Goal: Task Accomplishment & Management: Use online tool/utility

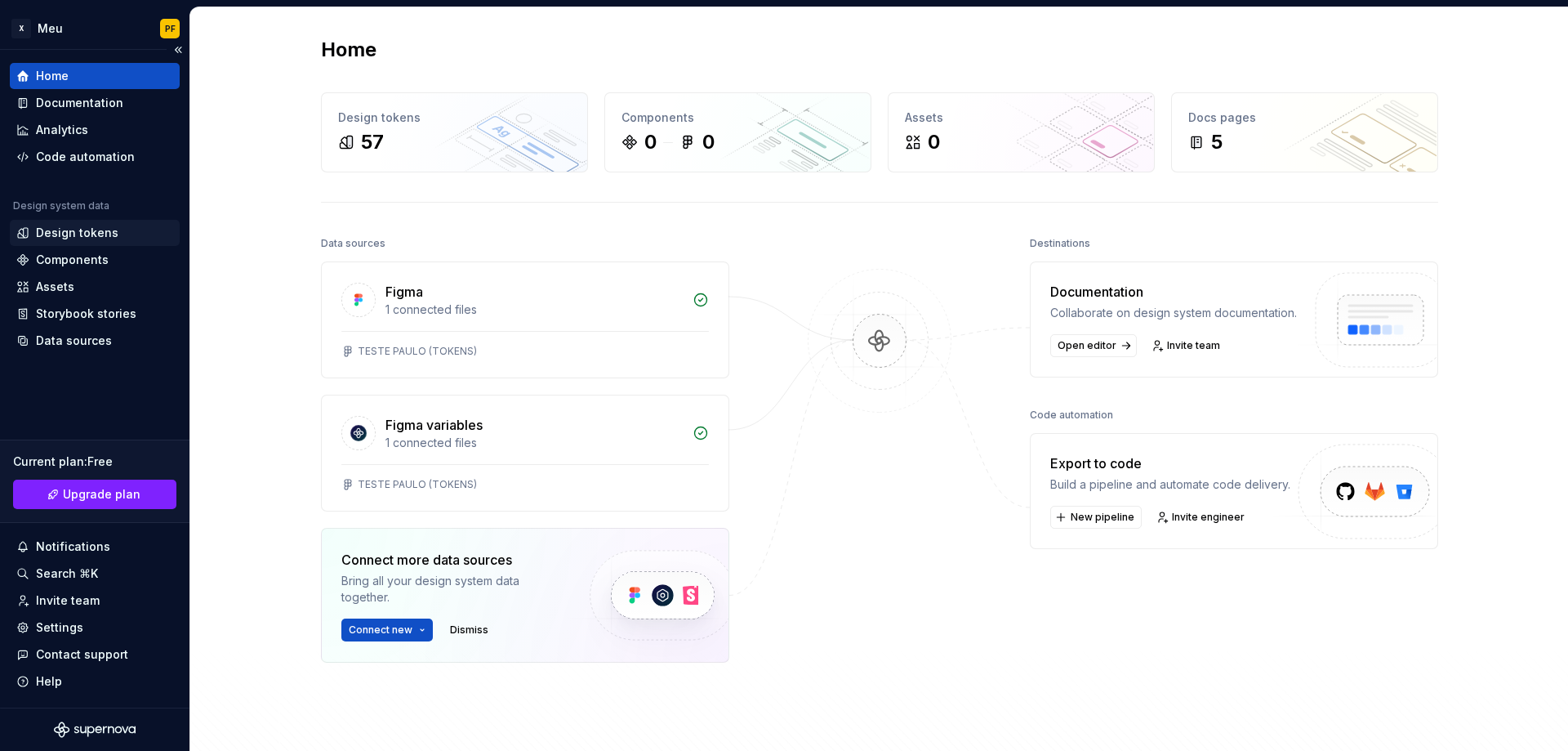
click at [67, 236] on div "Design tokens" at bounding box center [77, 232] width 83 height 16
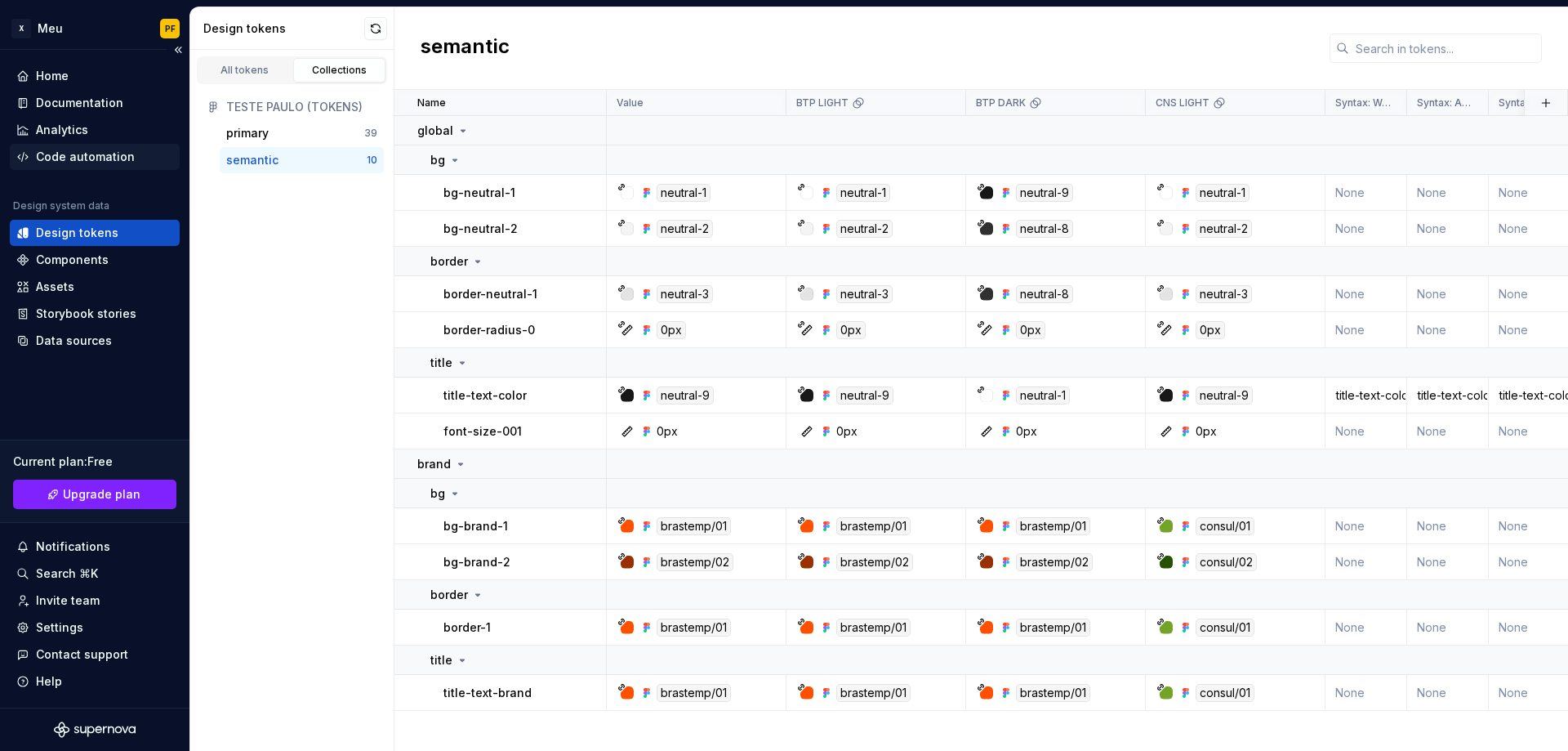
click at [83, 152] on div "Code automation" at bounding box center [85, 157] width 99 height 16
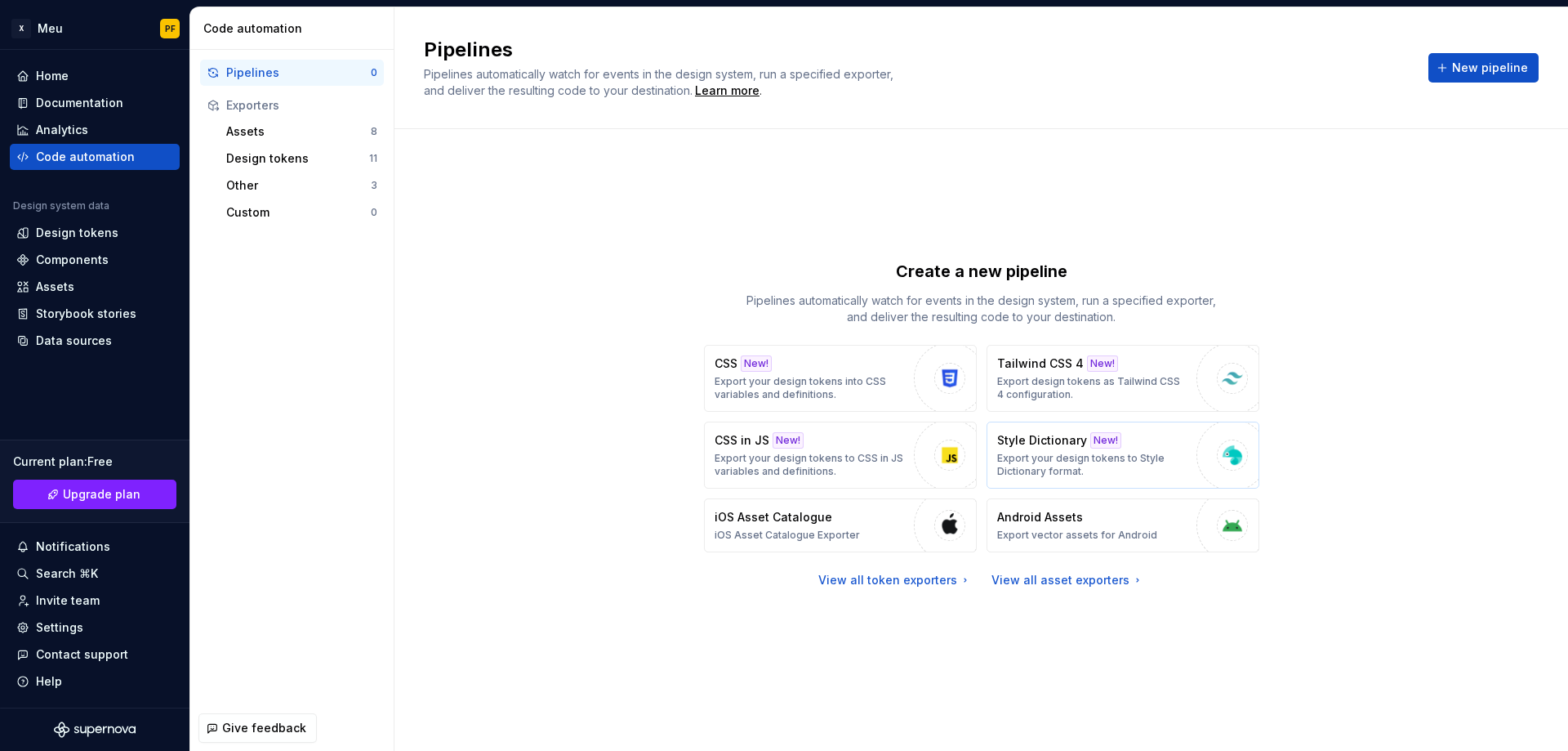
click at [1053, 452] on p "Export your design tokens to Style Dictionary format." at bounding box center [1093, 465] width 191 height 26
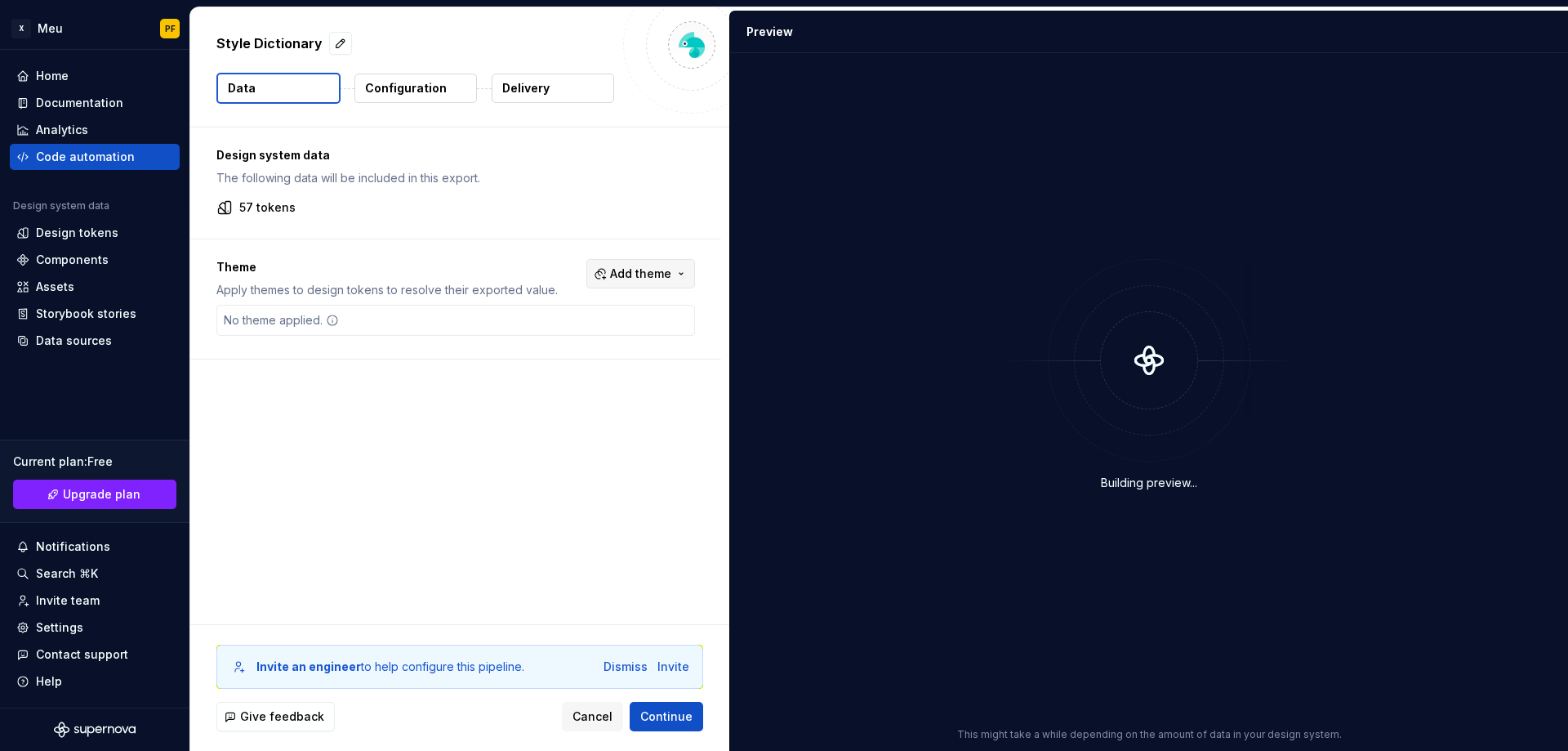
click at [682, 278] on button "Add theme" at bounding box center [640, 274] width 108 height 29
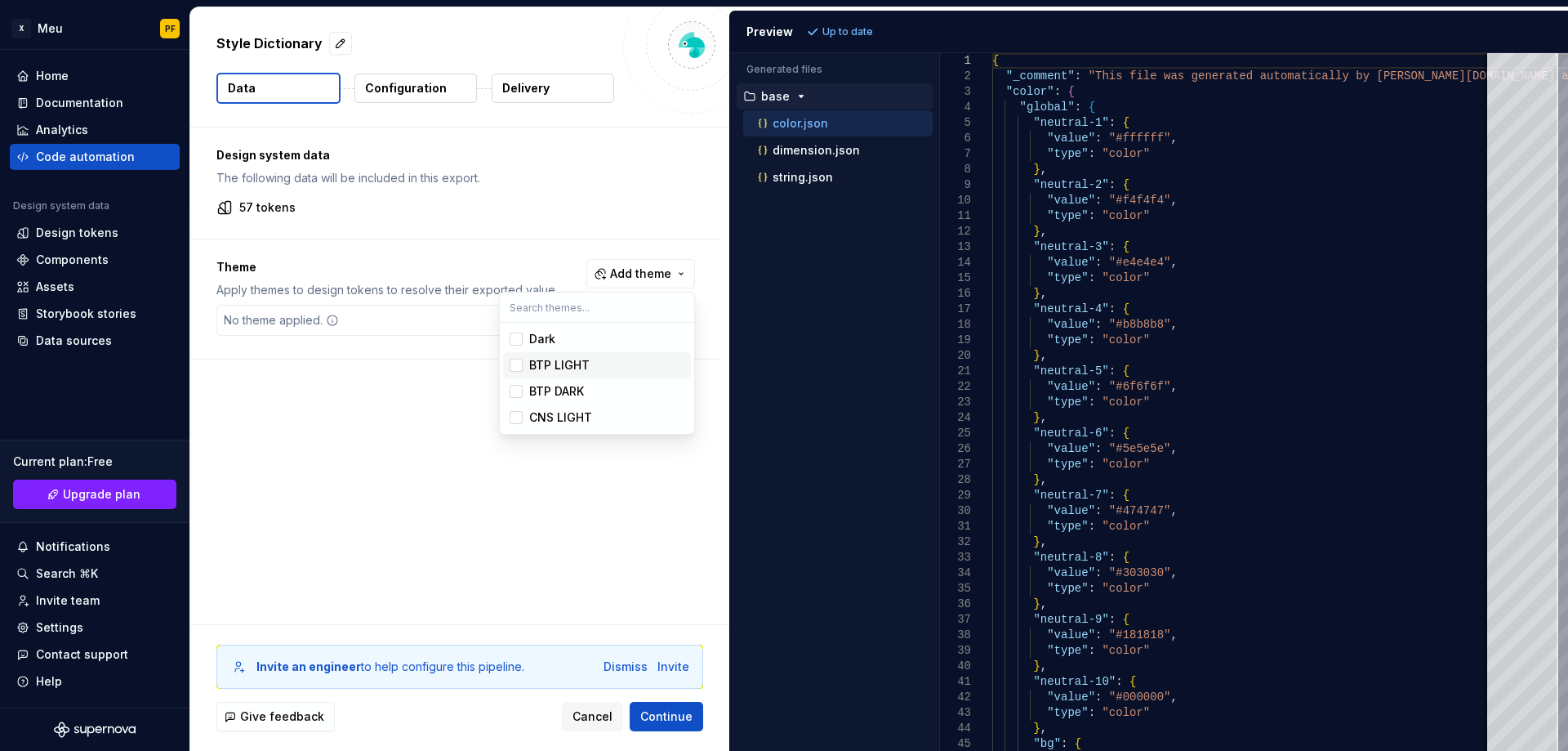
click at [603, 360] on div "BTP LIGHT" at bounding box center [606, 365] width 156 height 16
click at [588, 392] on div "BTP DARK" at bounding box center [606, 391] width 156 height 16
click at [585, 417] on div "CNS LIGHT" at bounding box center [560, 417] width 63 height 16
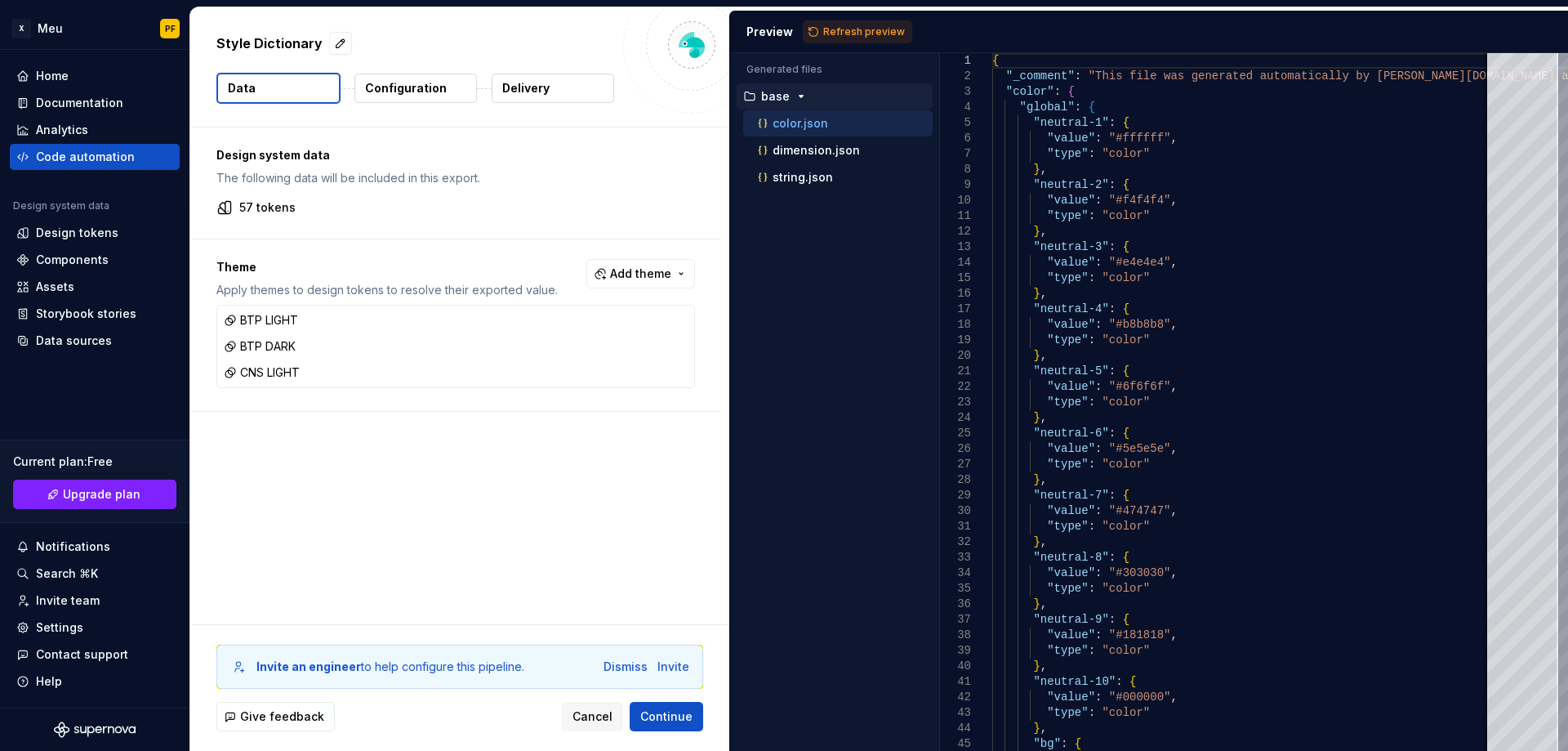
click at [822, 33] on html "X Meu PF Home Documentation Analytics Code automation Design system data Design…" at bounding box center [784, 376] width 1568 height 751
click at [823, 33] on span "Refresh preview" at bounding box center [864, 32] width 82 height 13
click at [664, 713] on span "Continue" at bounding box center [666, 716] width 52 height 16
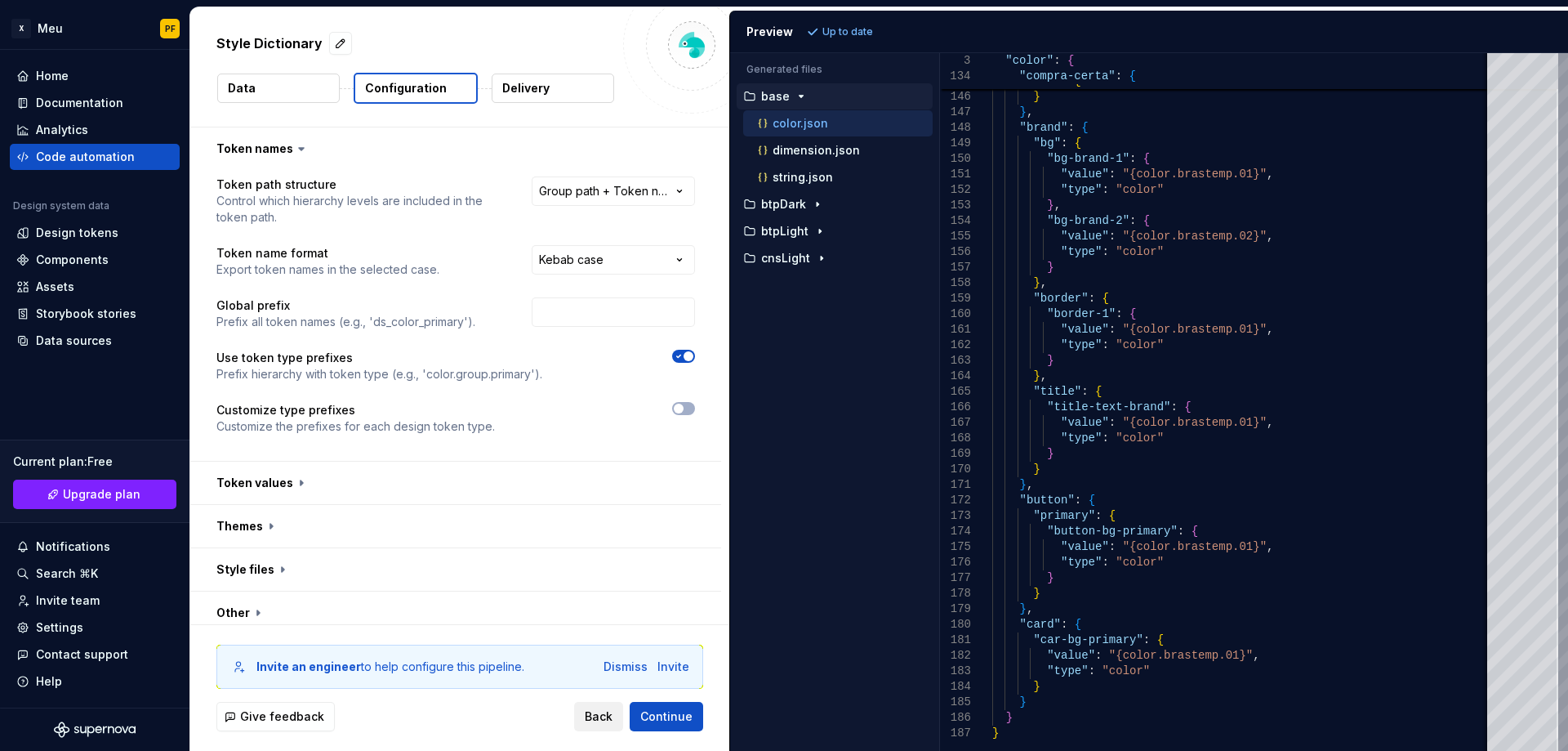
click at [602, 709] on span "Back" at bounding box center [598, 716] width 27 height 16
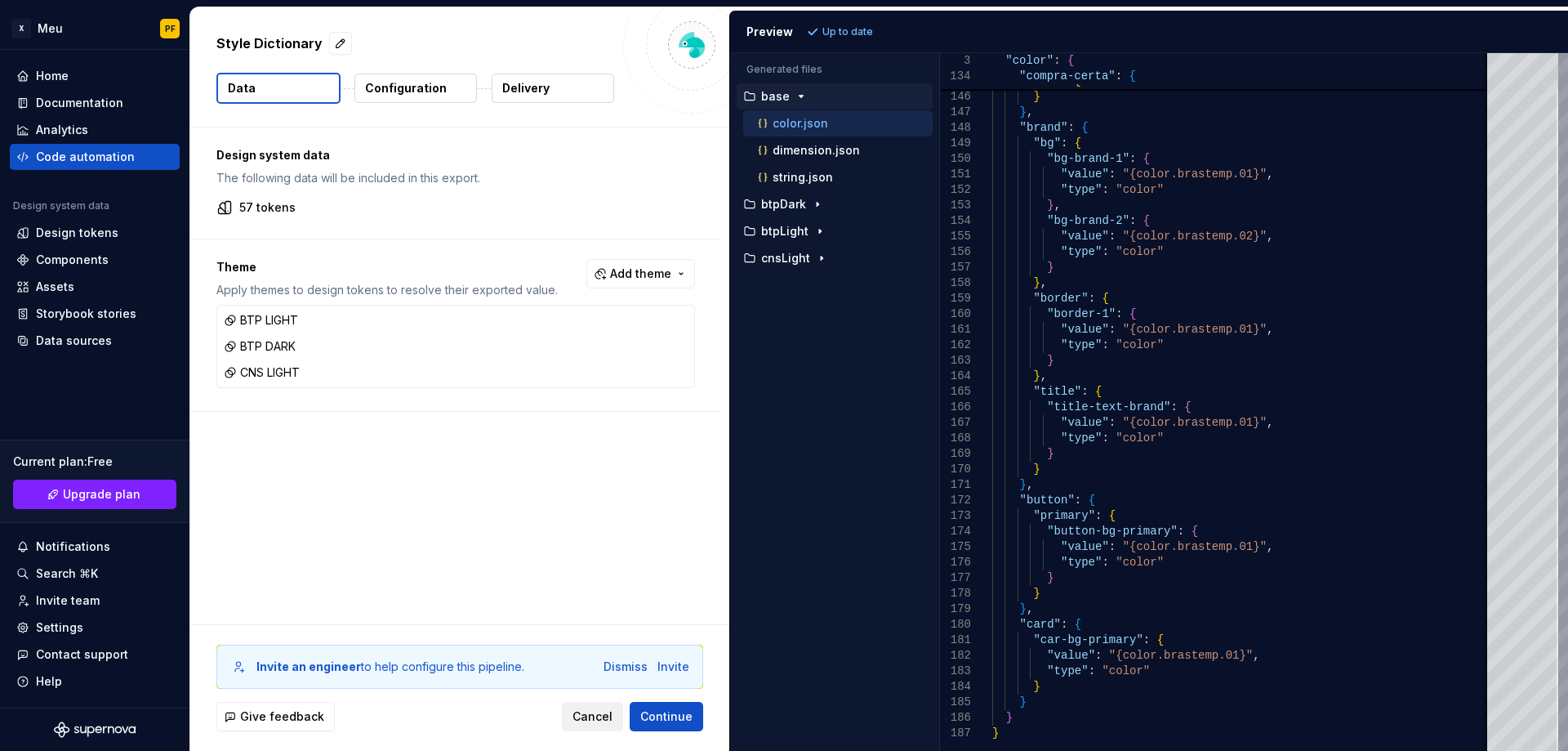
click at [602, 709] on span "Cancel" at bounding box center [592, 716] width 40 height 16
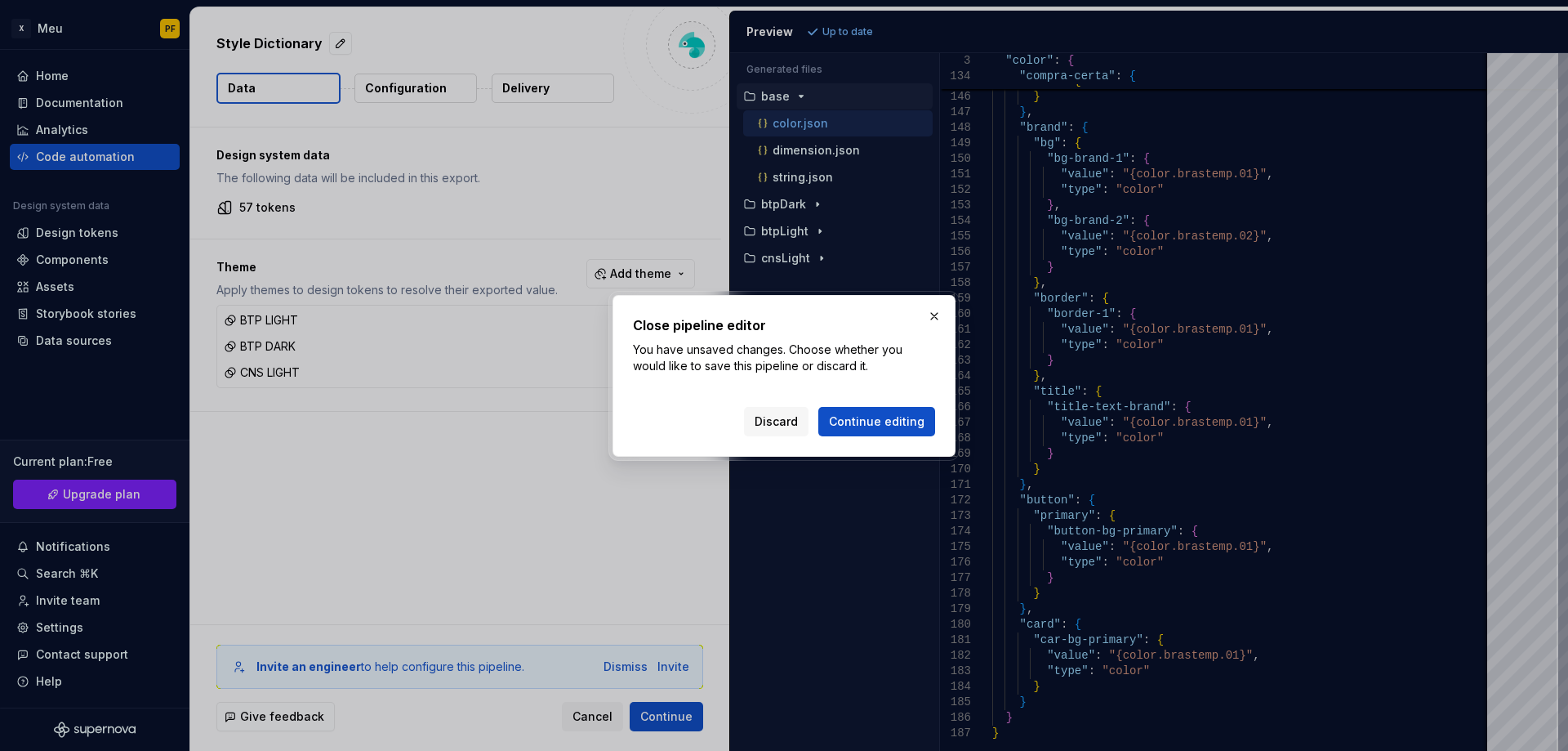
drag, startPoint x: 862, startPoint y: 412, endPoint x: 722, endPoint y: 411, distance: 140.0
click at [722, 411] on div "Discard Continue editing" at bounding box center [784, 419] width 303 height 36
drag, startPoint x: 781, startPoint y: 413, endPoint x: 777, endPoint y: 423, distance: 10.8
click at [781, 413] on span "Discard" at bounding box center [777, 421] width 43 height 16
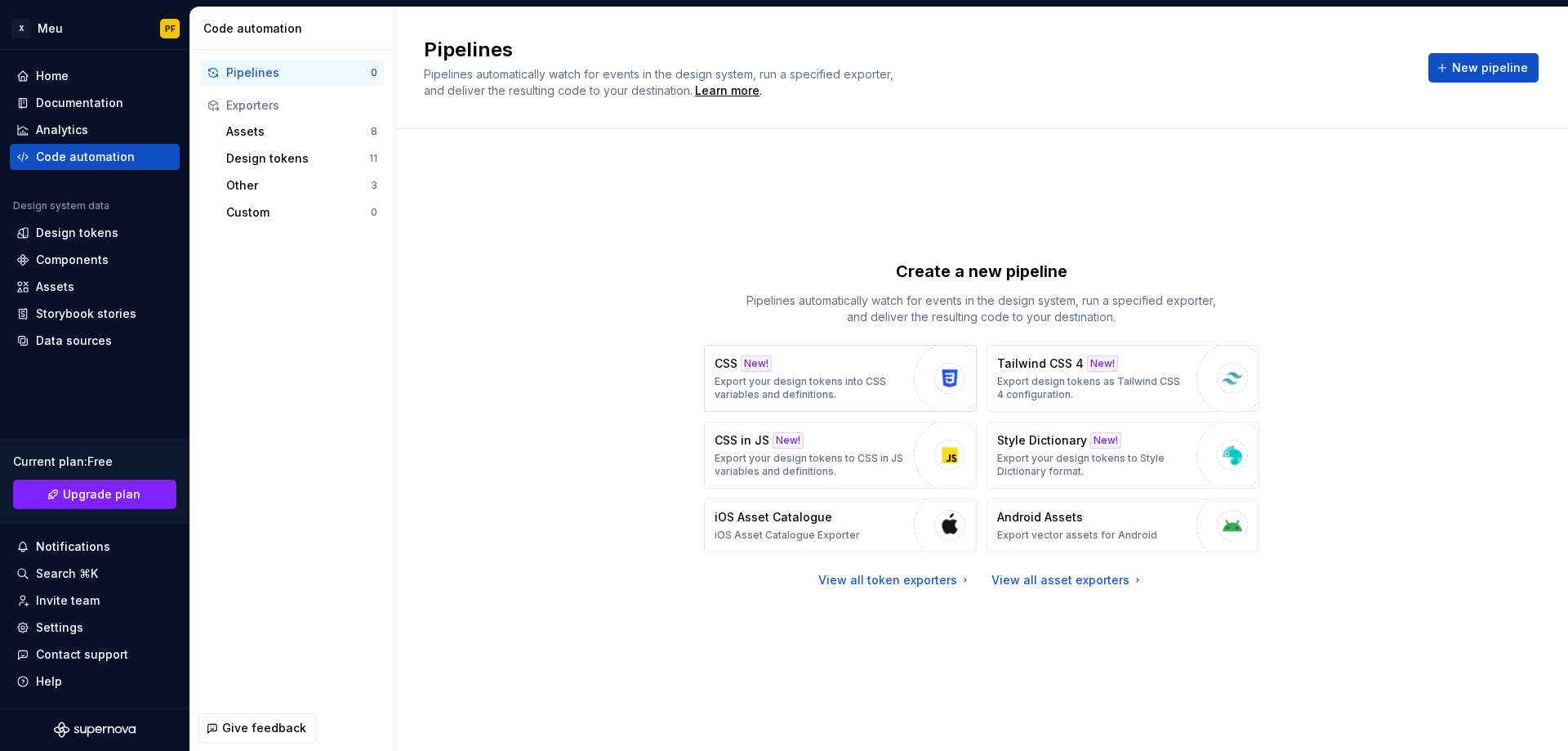
click at [749, 389] on p "Export your design tokens into CSS variables and definitions." at bounding box center [810, 389] width 191 height 26
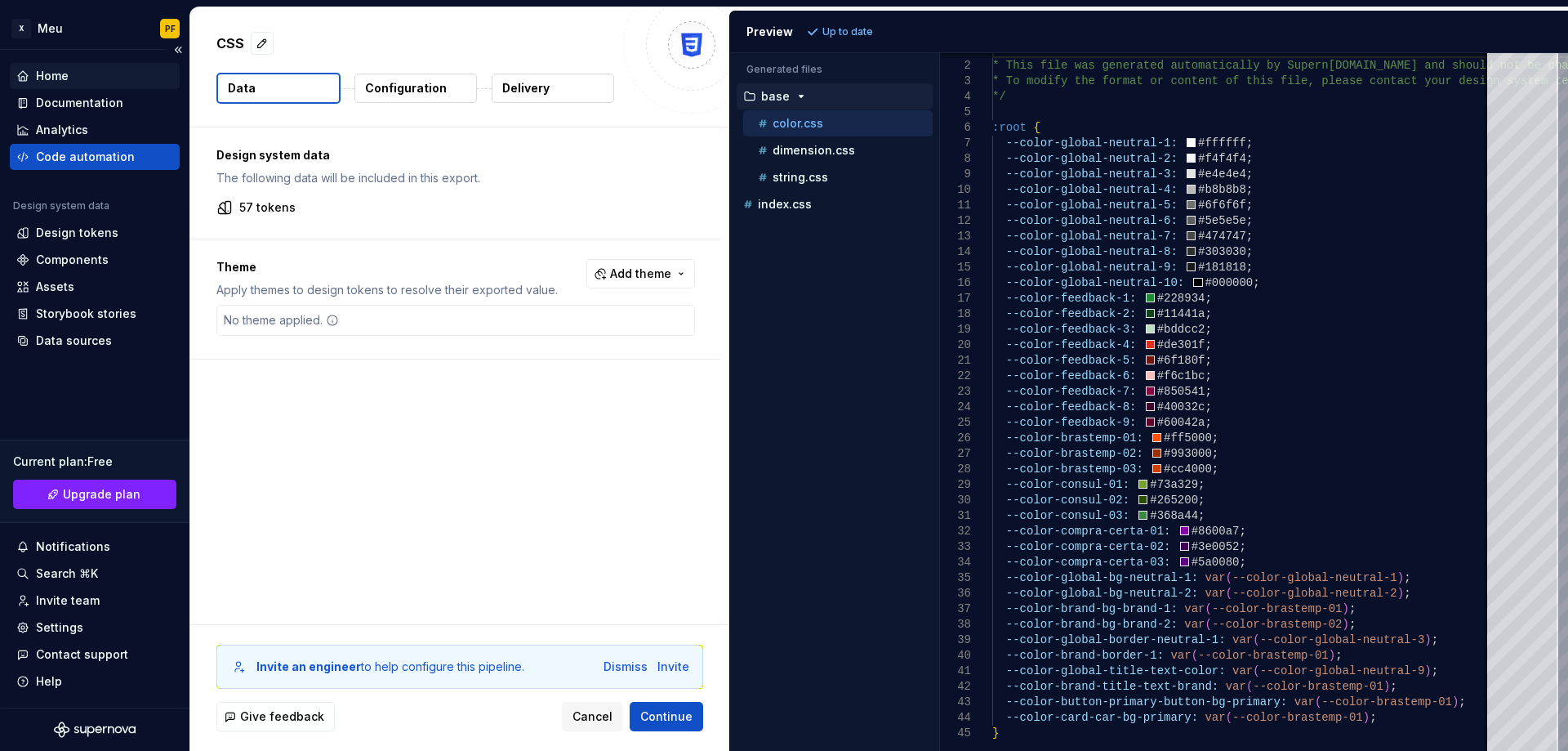
click at [70, 83] on div "Home" at bounding box center [94, 75] width 157 height 16
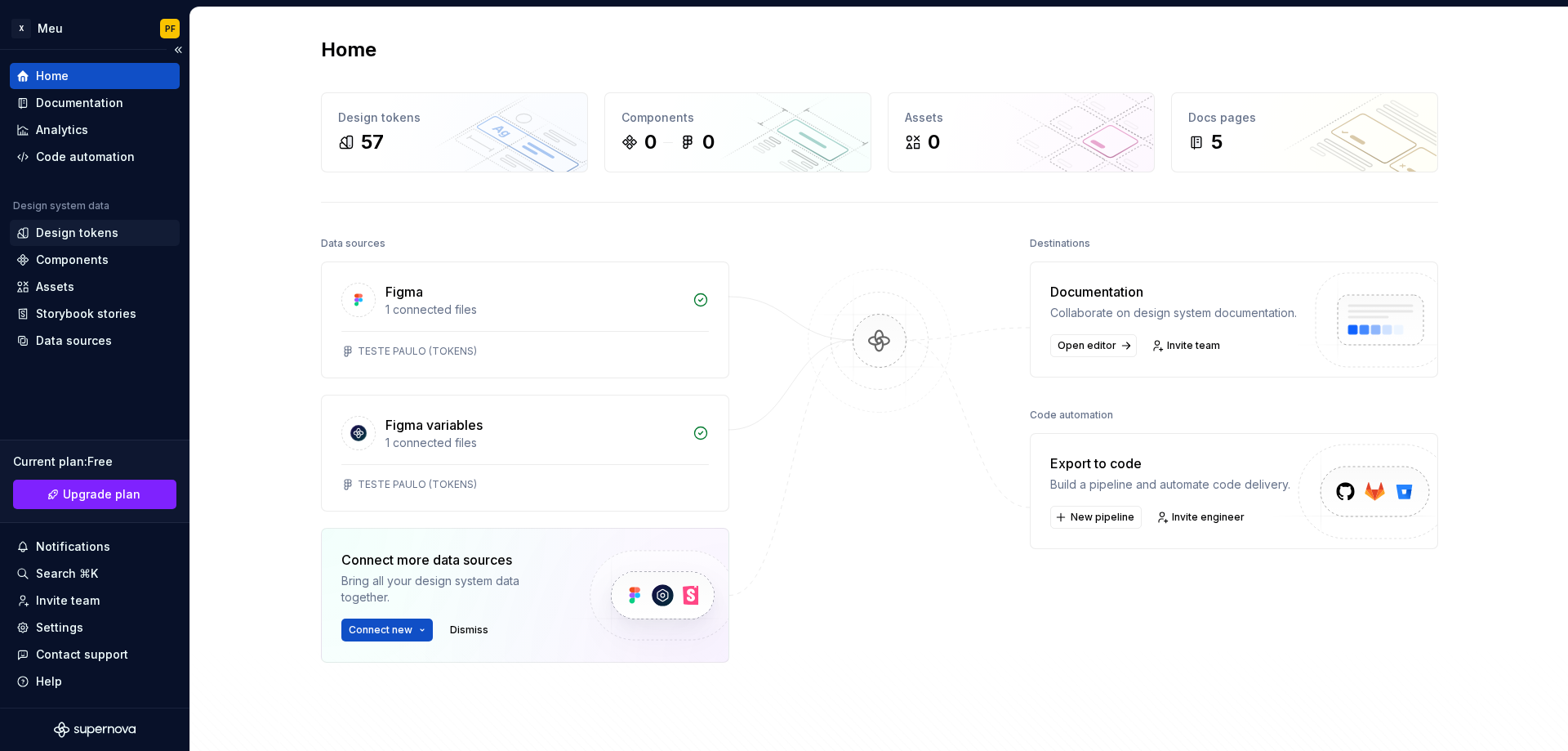
click at [77, 229] on div "Design tokens" at bounding box center [77, 232] width 83 height 16
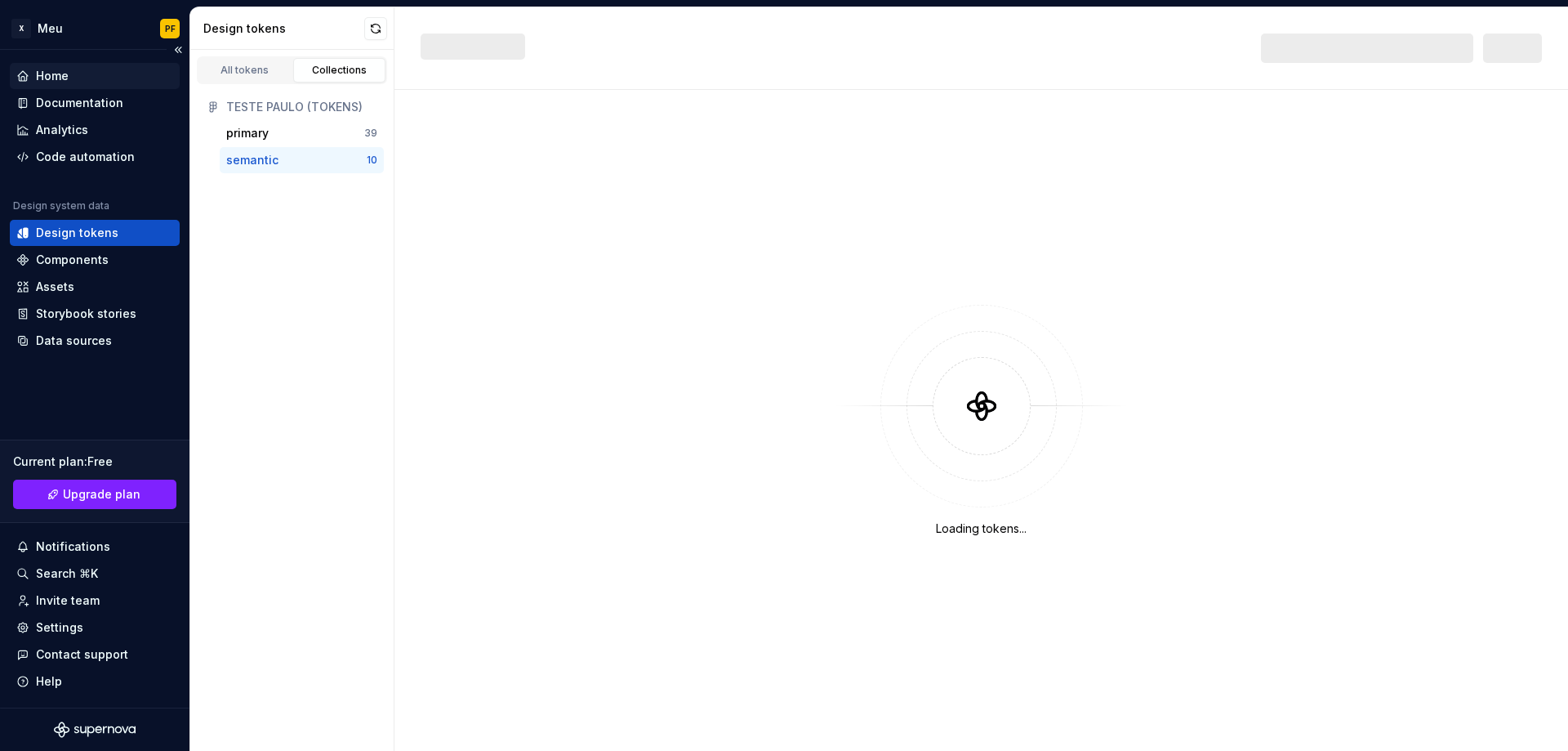
click at [67, 76] on div "Home" at bounding box center [52, 75] width 33 height 16
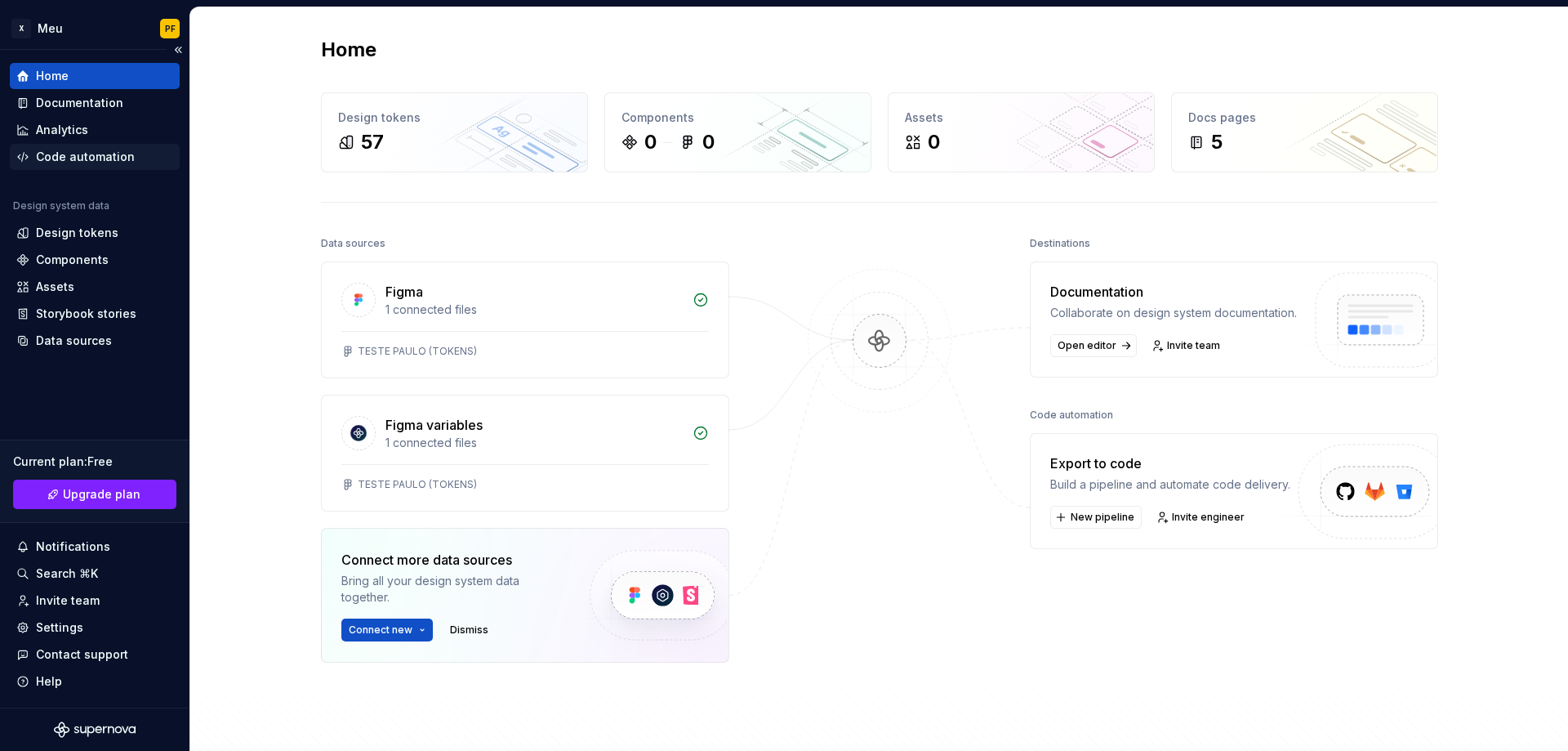
click at [83, 155] on div "Code automation" at bounding box center [85, 157] width 99 height 16
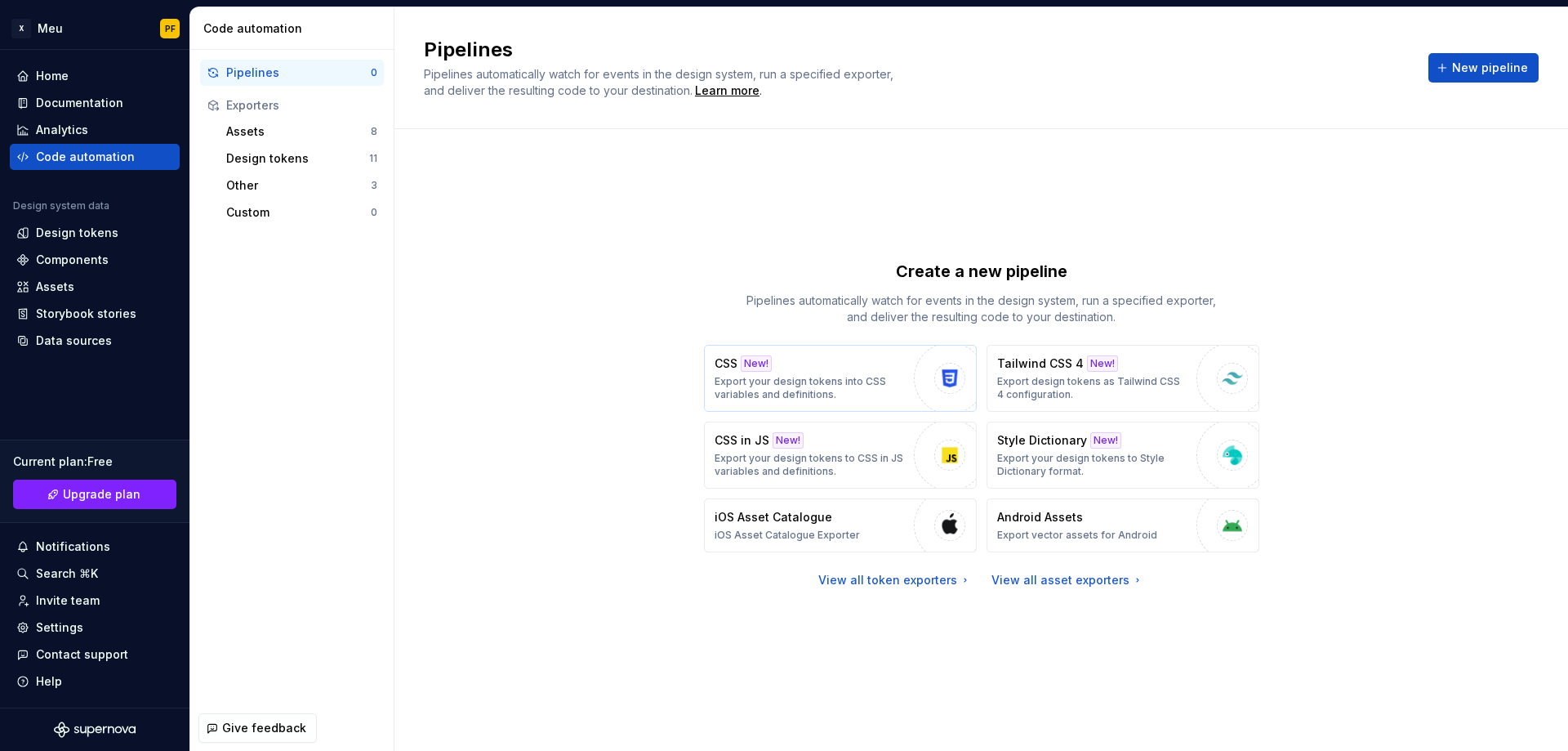
click at [798, 376] on p "Export your design tokens into CSS variables and definitions." at bounding box center [810, 389] width 191 height 26
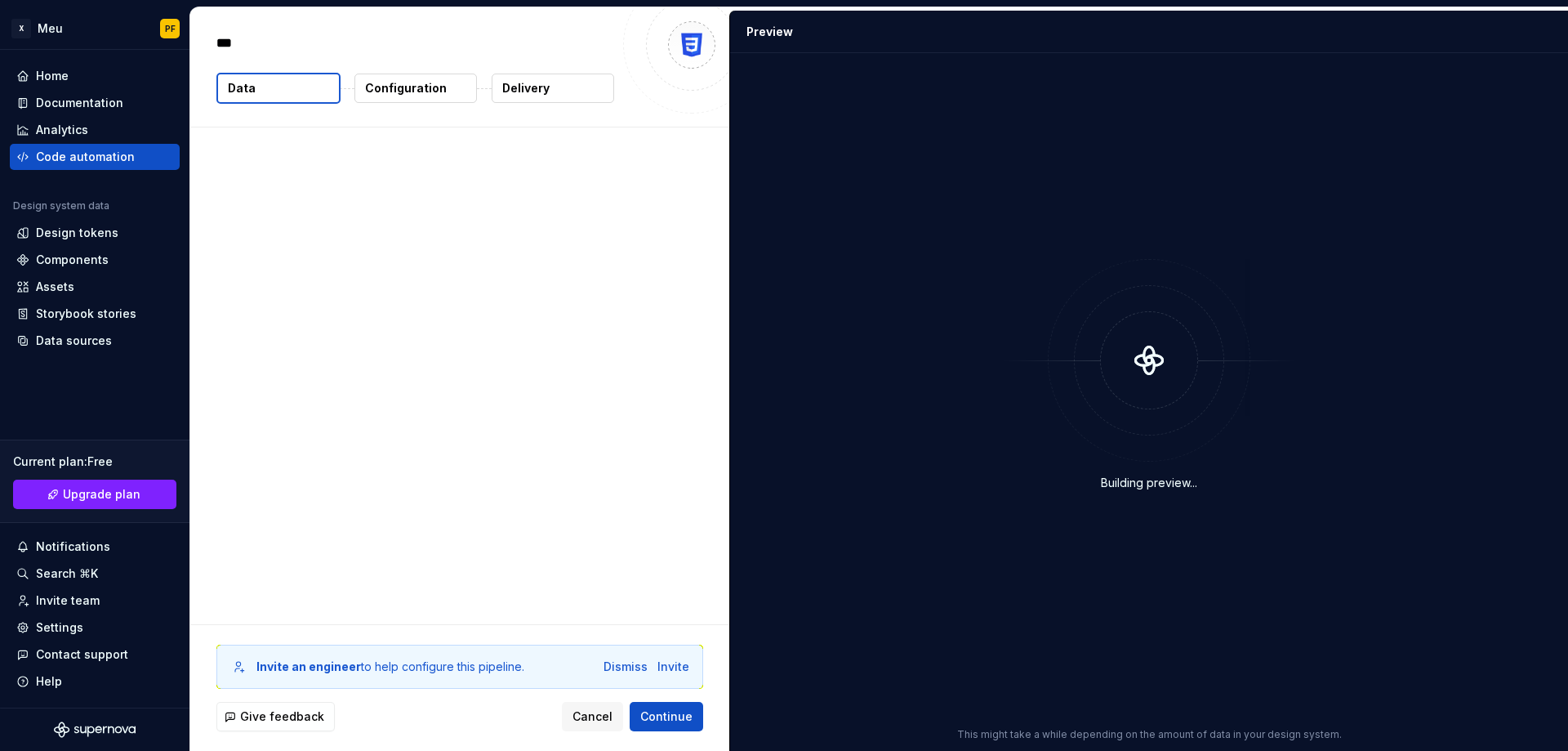
type textarea "*"
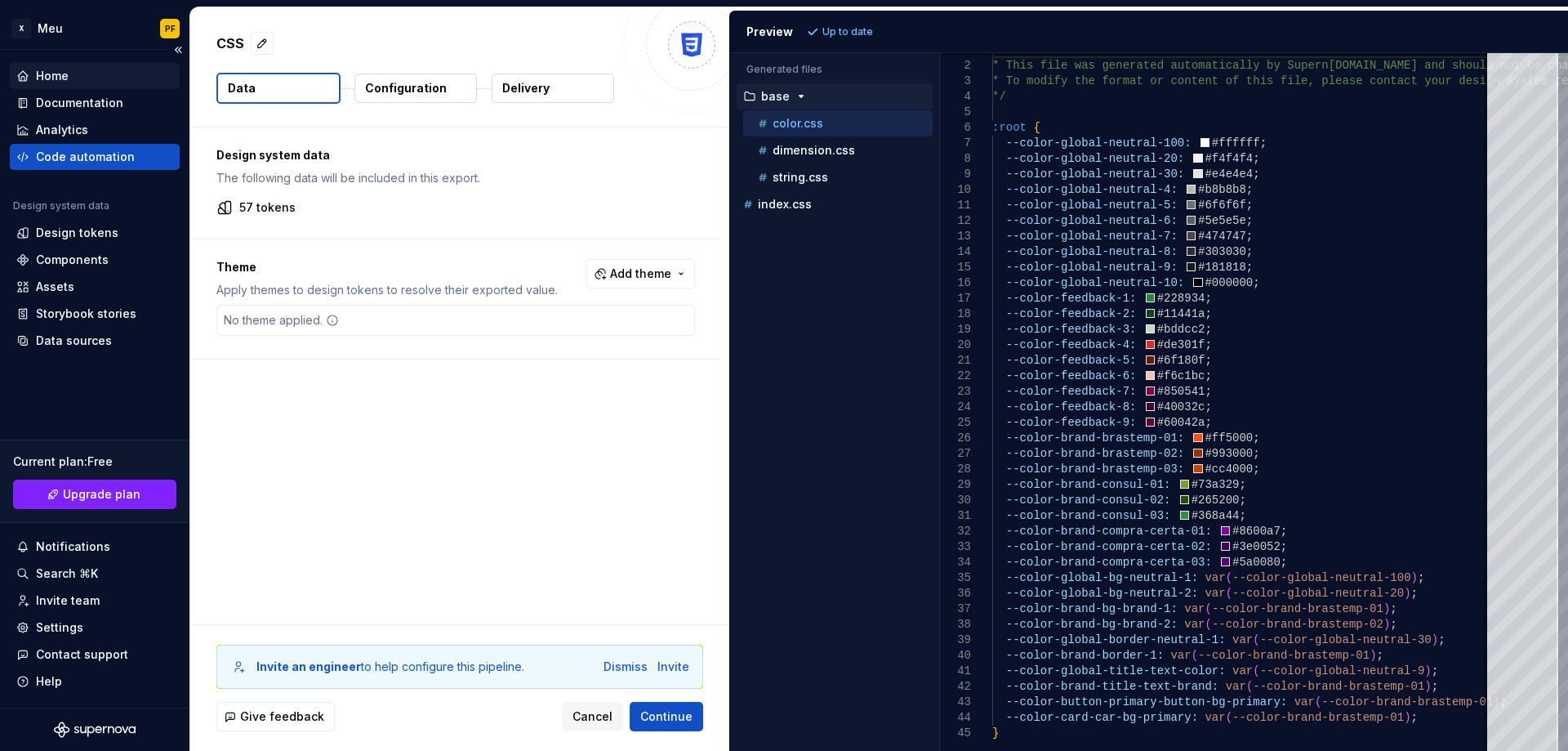
click at [85, 84] on div "Home" at bounding box center [94, 76] width 170 height 26
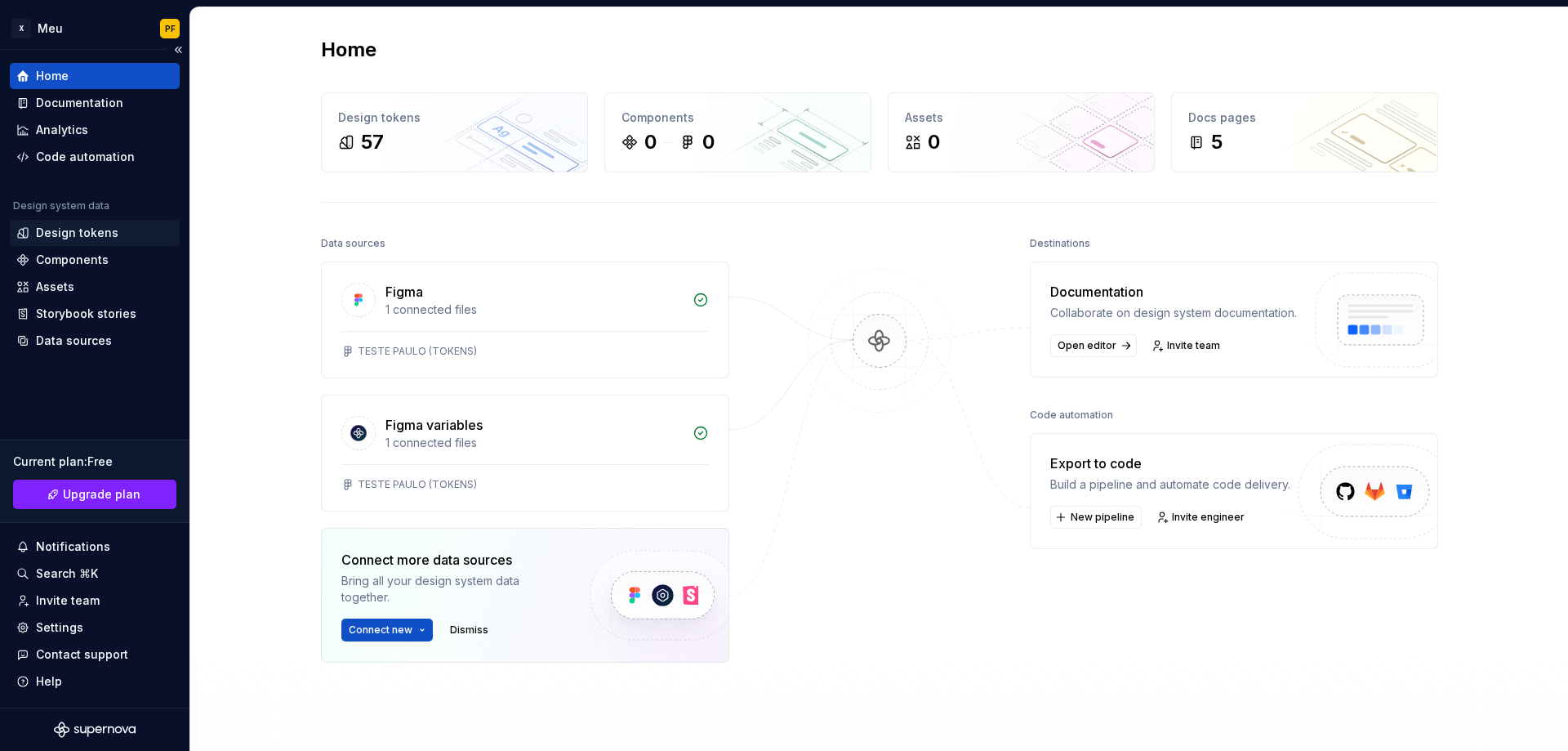
click at [79, 233] on div "Design tokens" at bounding box center [77, 232] width 83 height 16
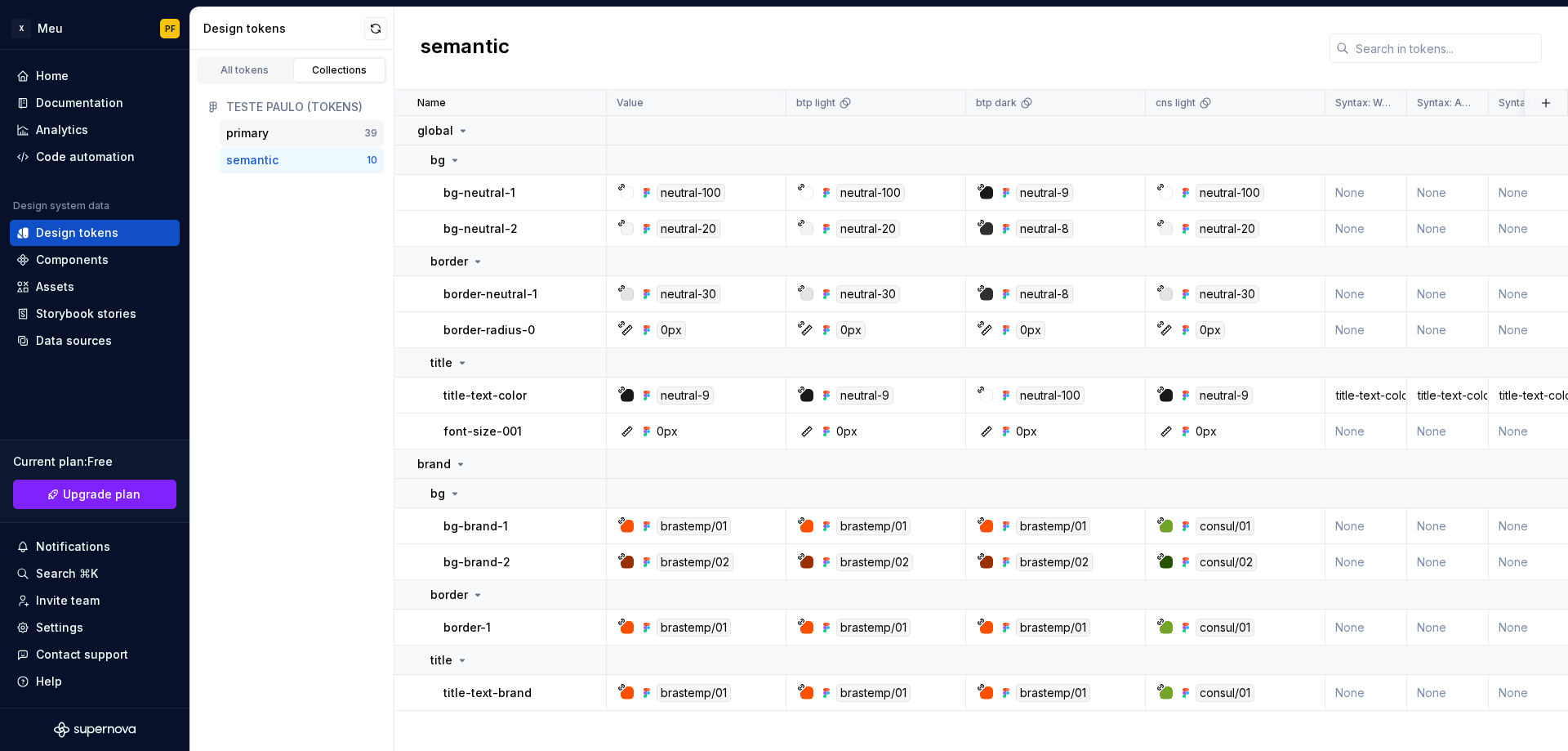
click at [278, 142] on div "primary 39" at bounding box center [302, 133] width 164 height 26
